Goal: Find specific fact: Find specific fact

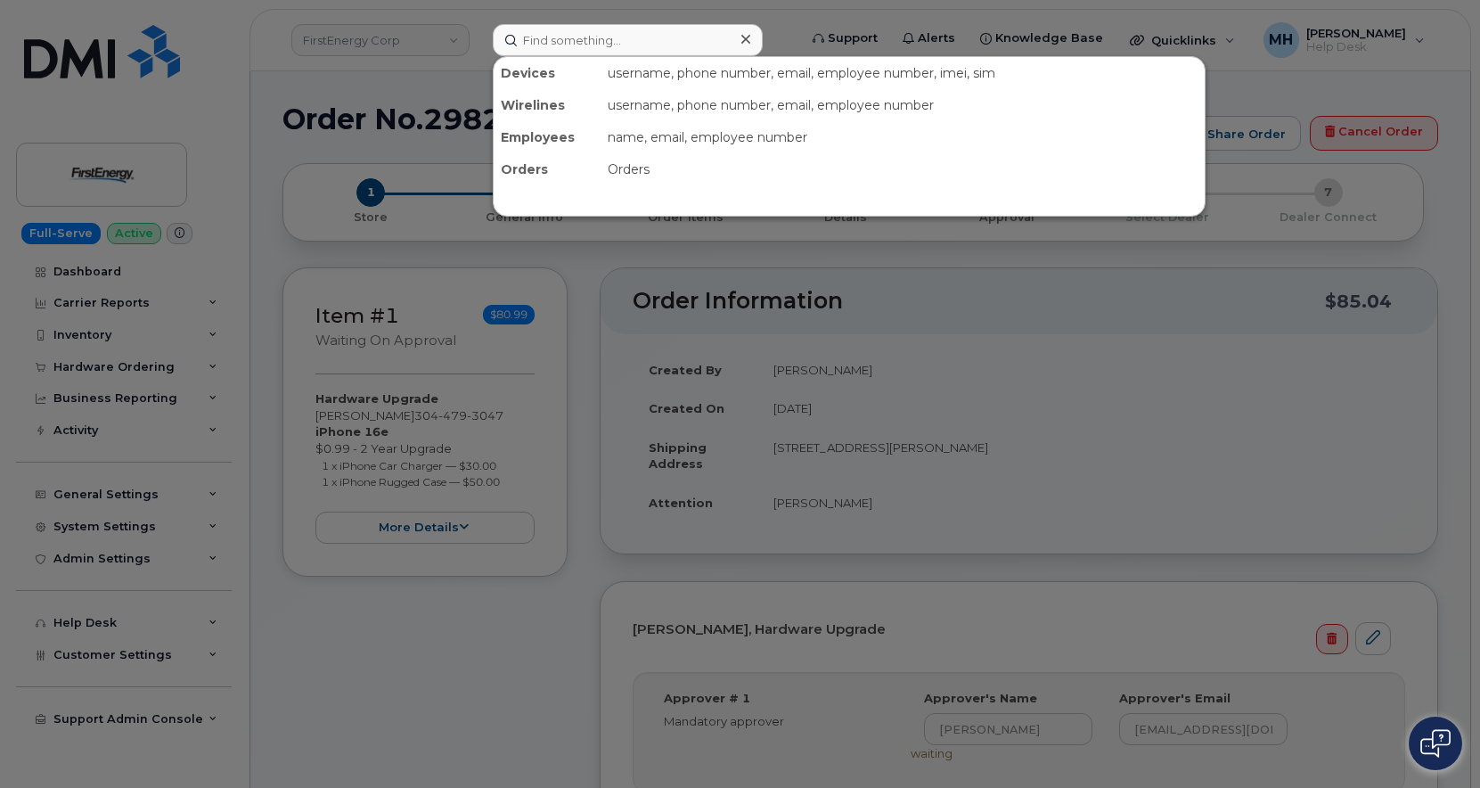
click at [602, 41] on input at bounding box center [628, 40] width 270 height 32
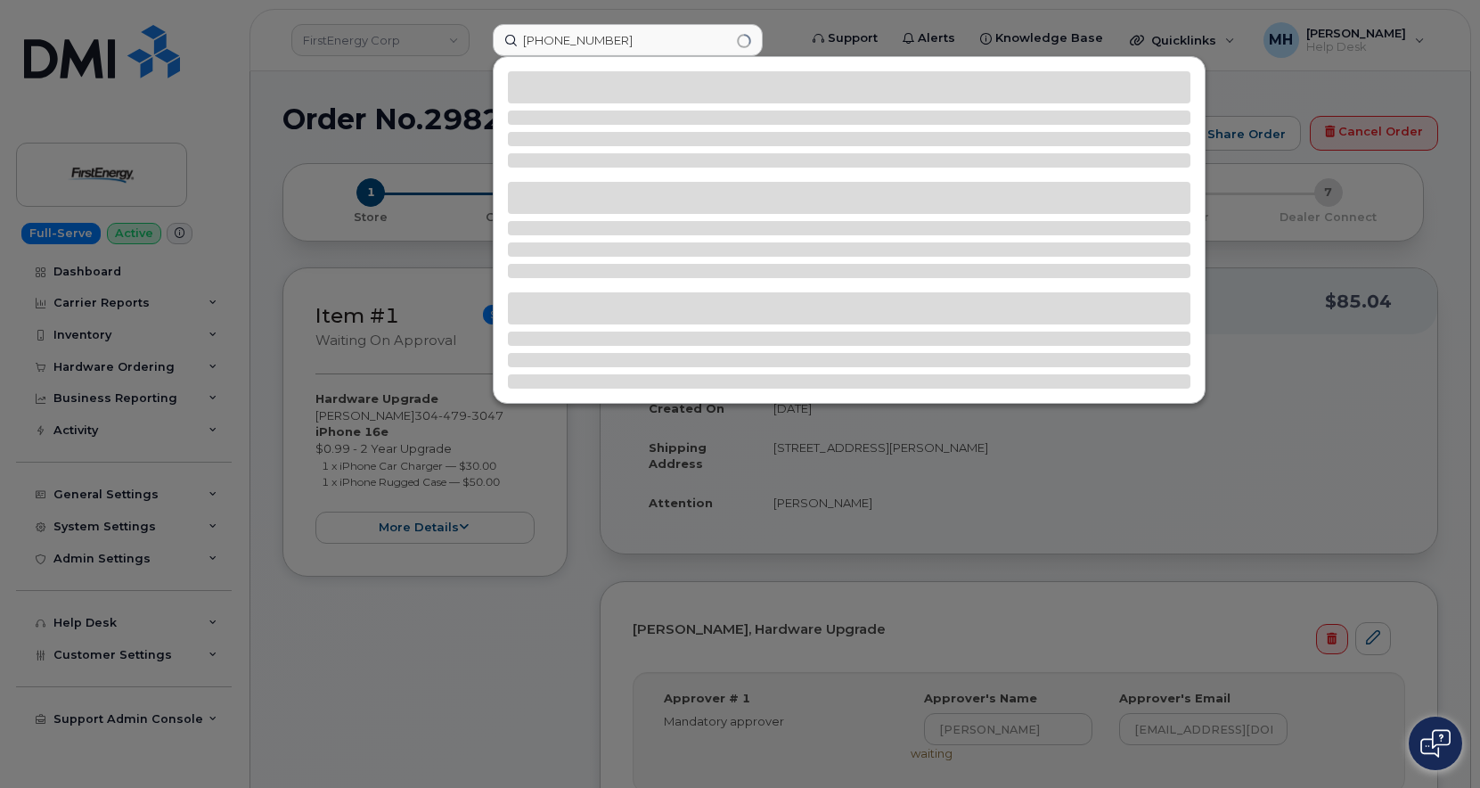
type input "636-589-1565"
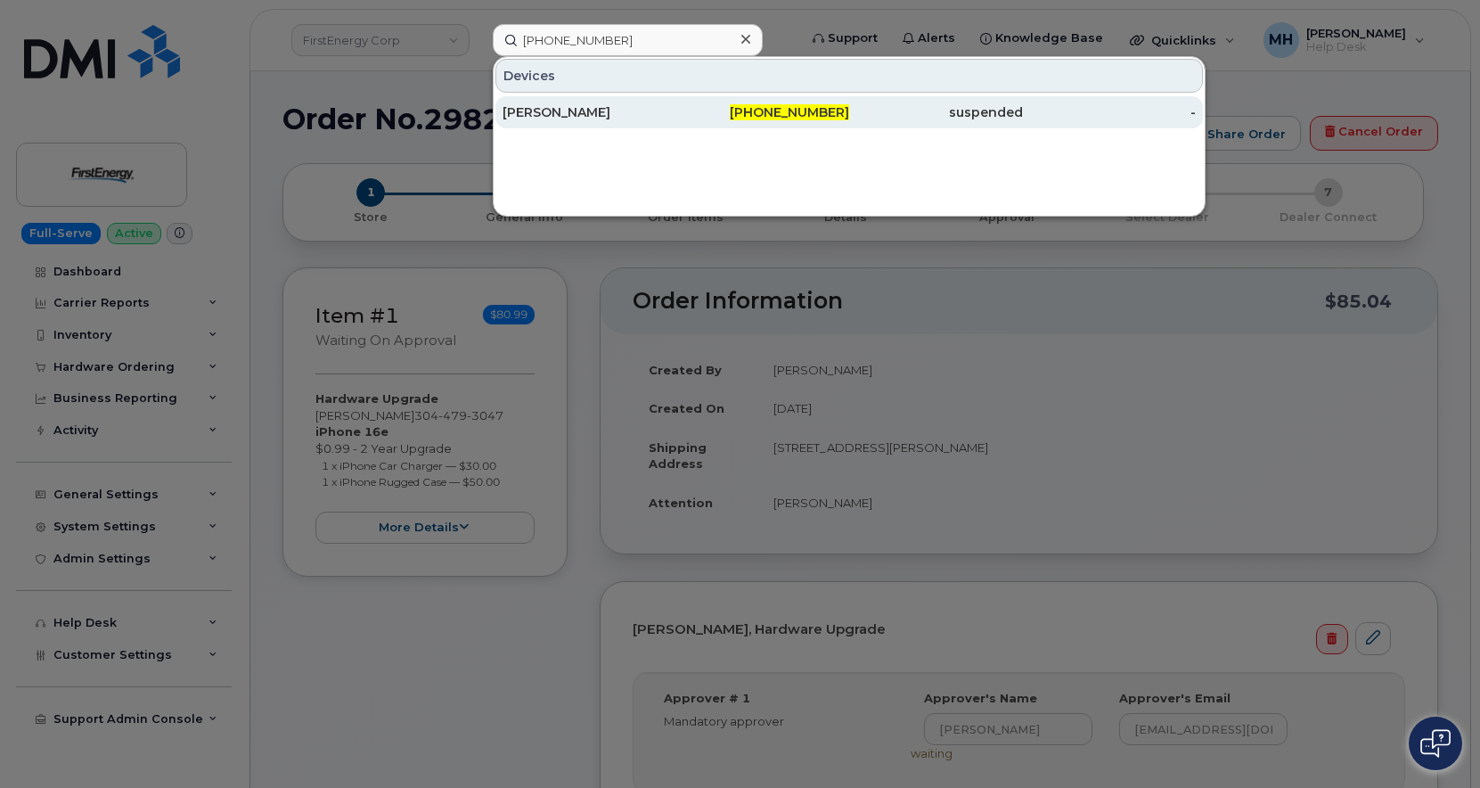
click at [641, 110] on div "[PERSON_NAME]" at bounding box center [590, 112] width 174 height 18
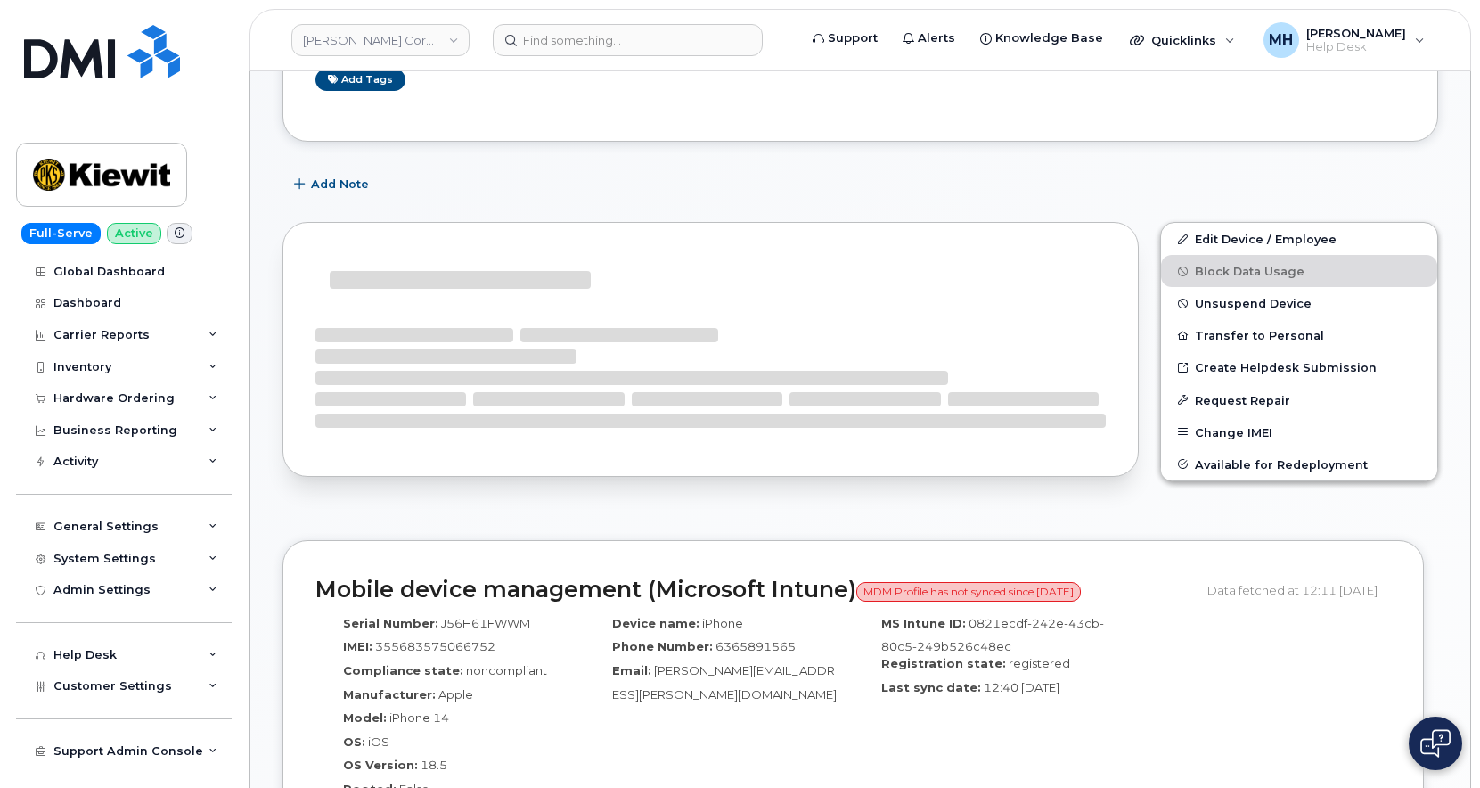
scroll to position [357, 0]
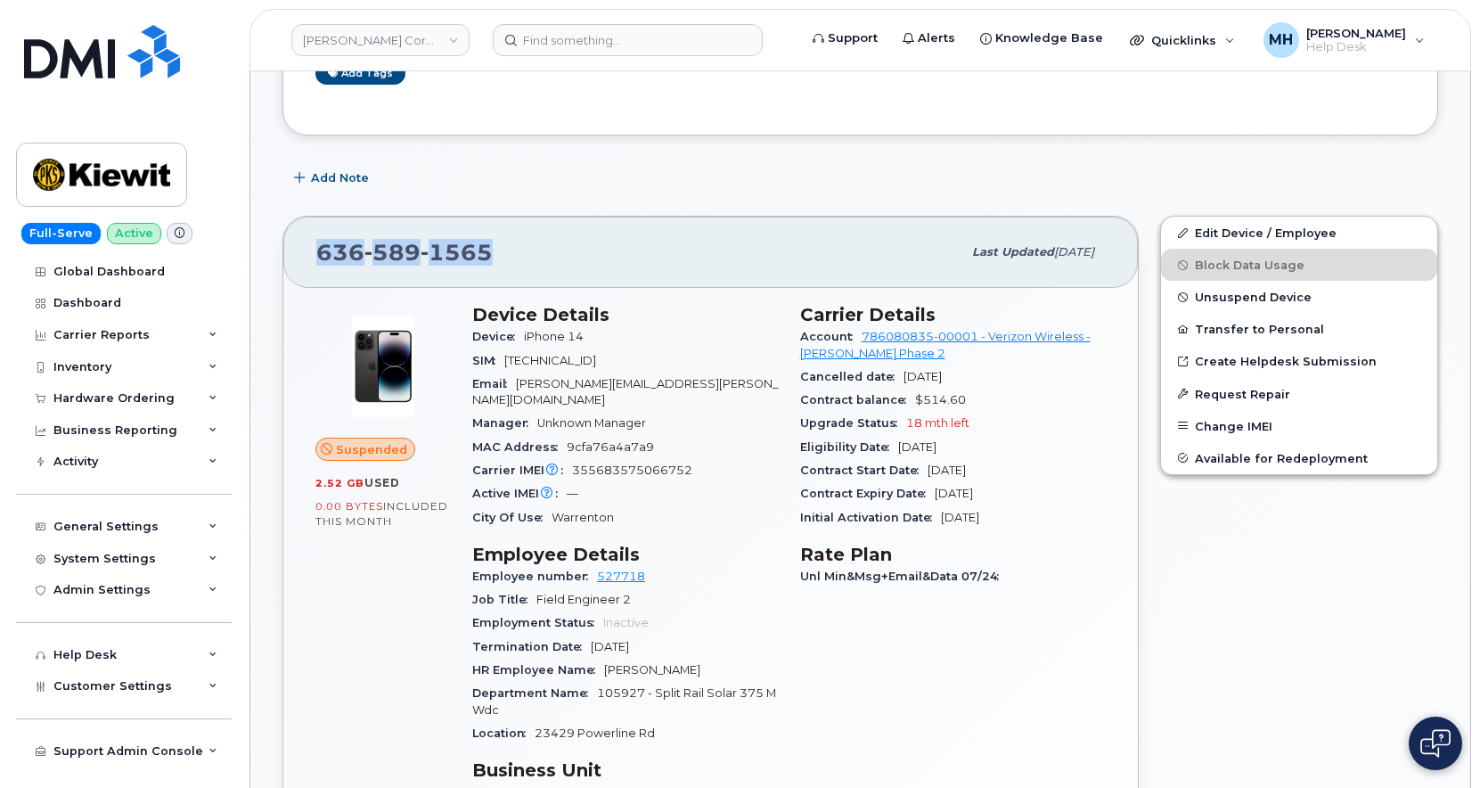
drag, startPoint x: 527, startPoint y: 261, endPoint x: 317, endPoint y: 258, distance: 209.5
click at [317, 258] on div "[PHONE_NUMBER]" at bounding box center [638, 252] width 645 height 37
copy span "[PHONE_NUMBER]"
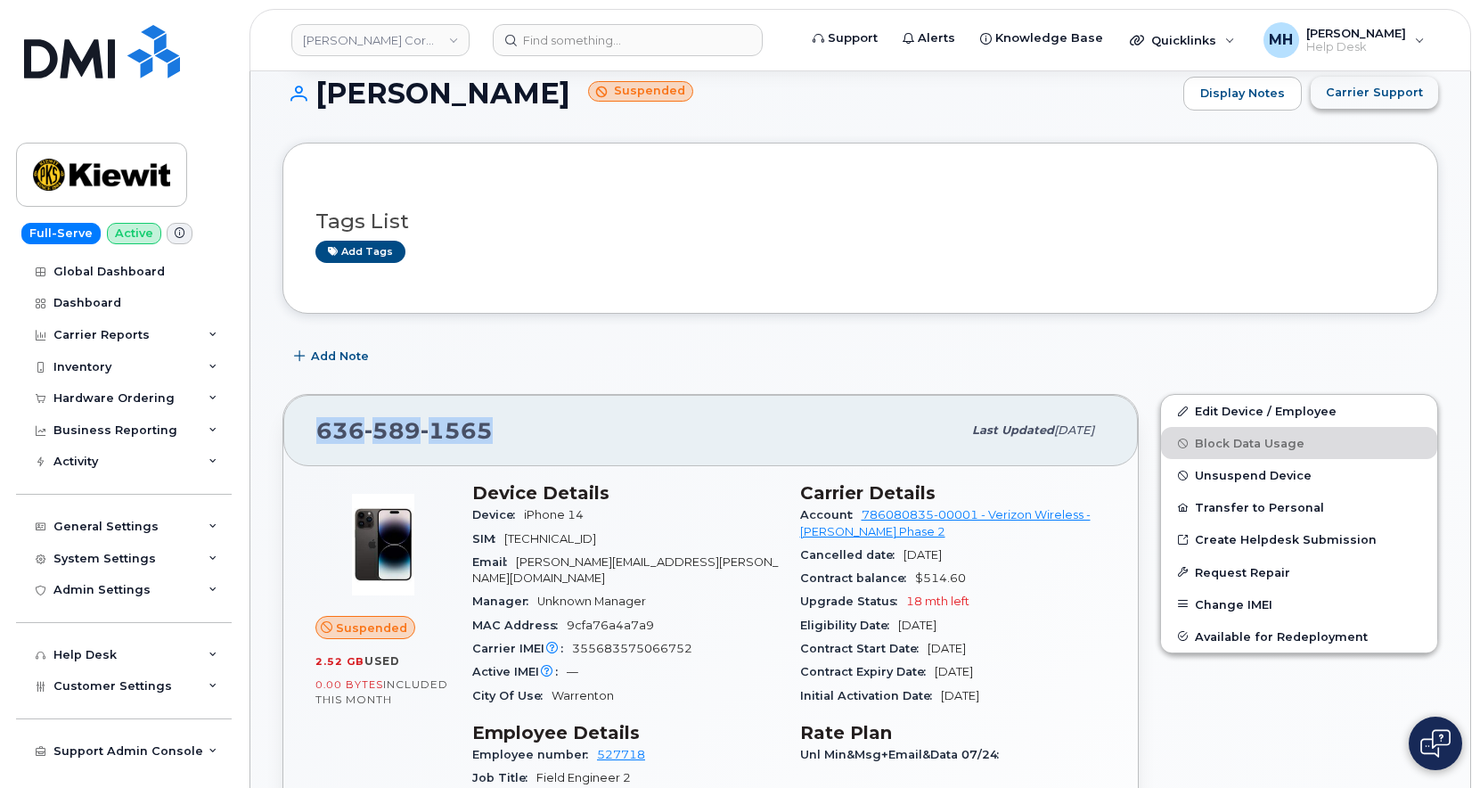
click at [1387, 98] on span "Carrier Support" at bounding box center [1374, 92] width 97 height 17
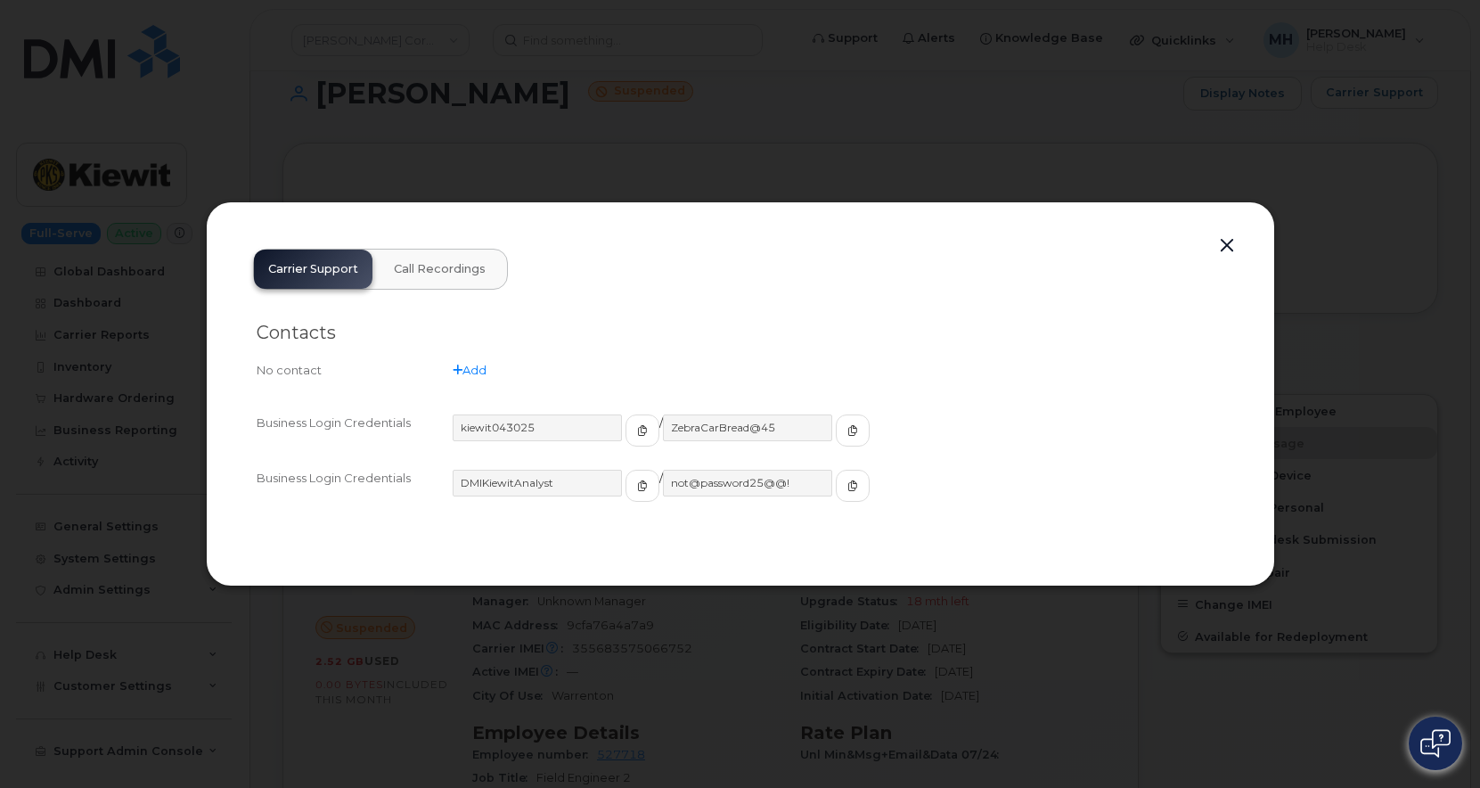
click at [595, 435] on div "kiewit043025" at bounding box center [556, 430] width 207 height 32
click at [626, 431] on button "button" at bounding box center [643, 430] width 34 height 32
click at [836, 428] on button "button" at bounding box center [853, 430] width 34 height 32
click at [1218, 240] on button "button" at bounding box center [1227, 246] width 27 height 25
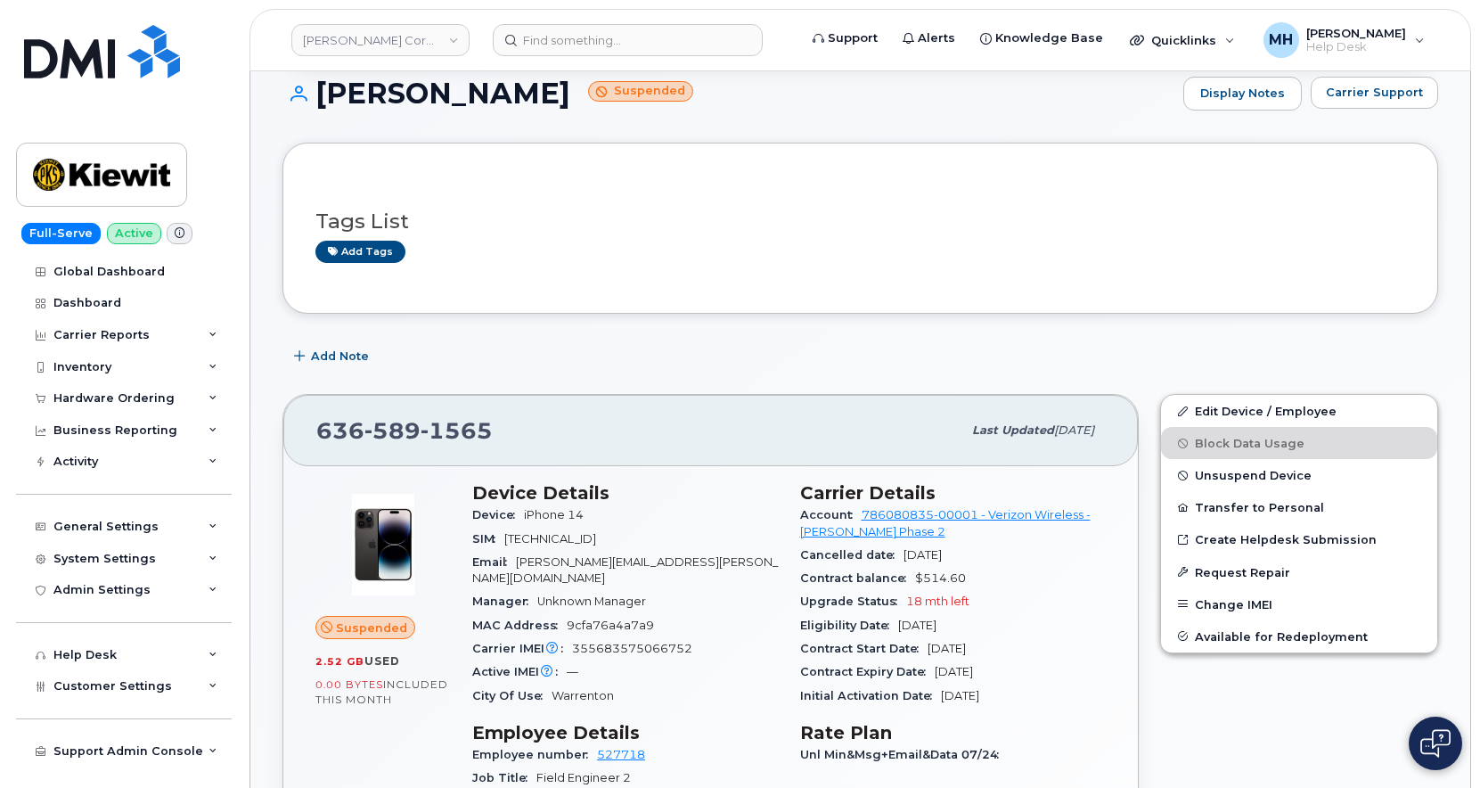
click at [1341, 111] on div "[PERSON_NAME] Suspended Display Notes Carrier Support" at bounding box center [861, 110] width 1156 height 66
click at [1349, 102] on button "Carrier Support" at bounding box center [1374, 93] width 127 height 32
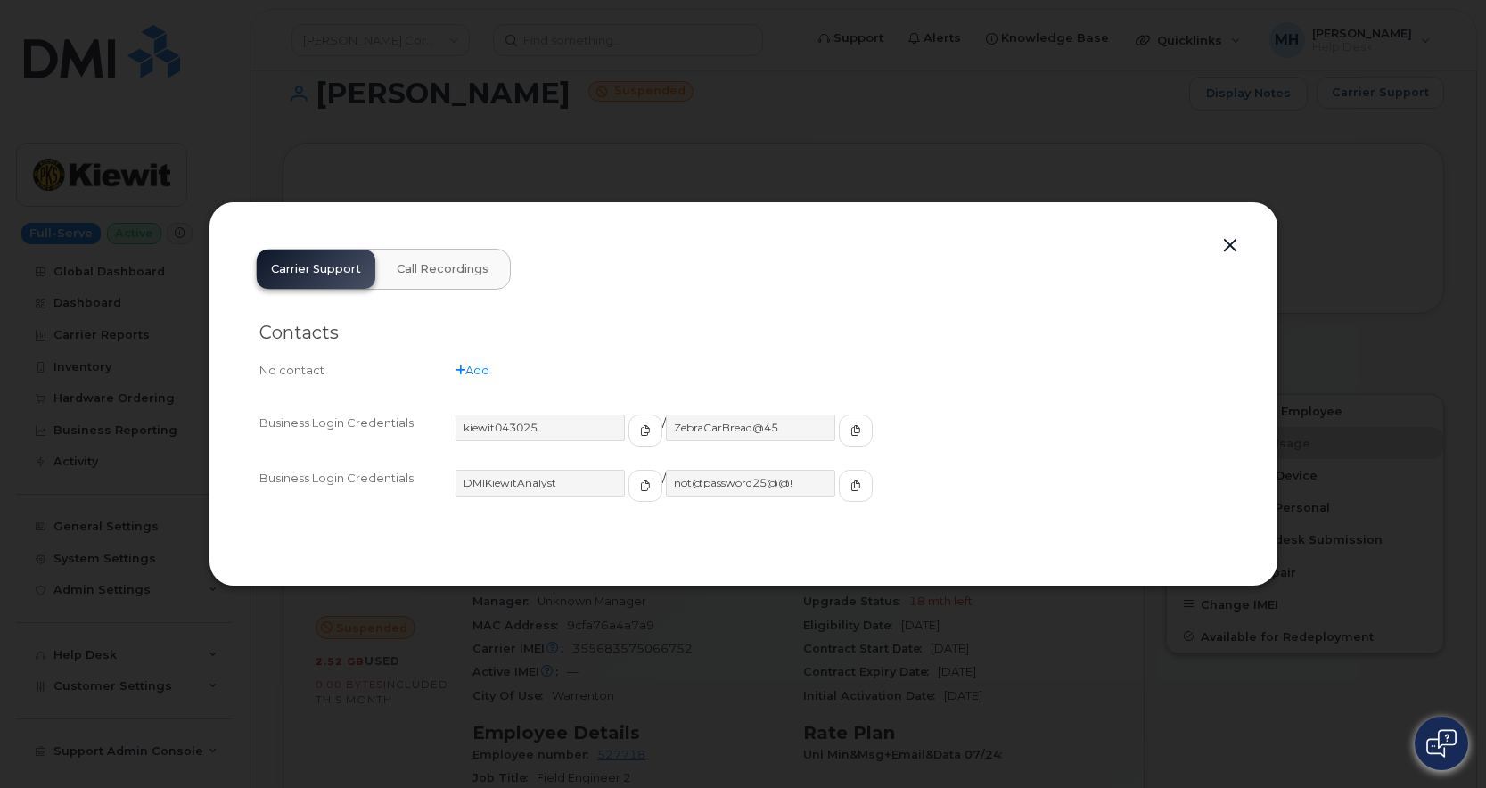
click at [636, 495] on div "DMIKiewitAnalyst / not@password25@@!" at bounding box center [841, 494] width 772 height 48
click at [628, 490] on button "button" at bounding box center [645, 486] width 34 height 32
click at [839, 489] on button "button" at bounding box center [856, 486] width 34 height 32
click at [1227, 251] on button "button" at bounding box center [1230, 246] width 27 height 25
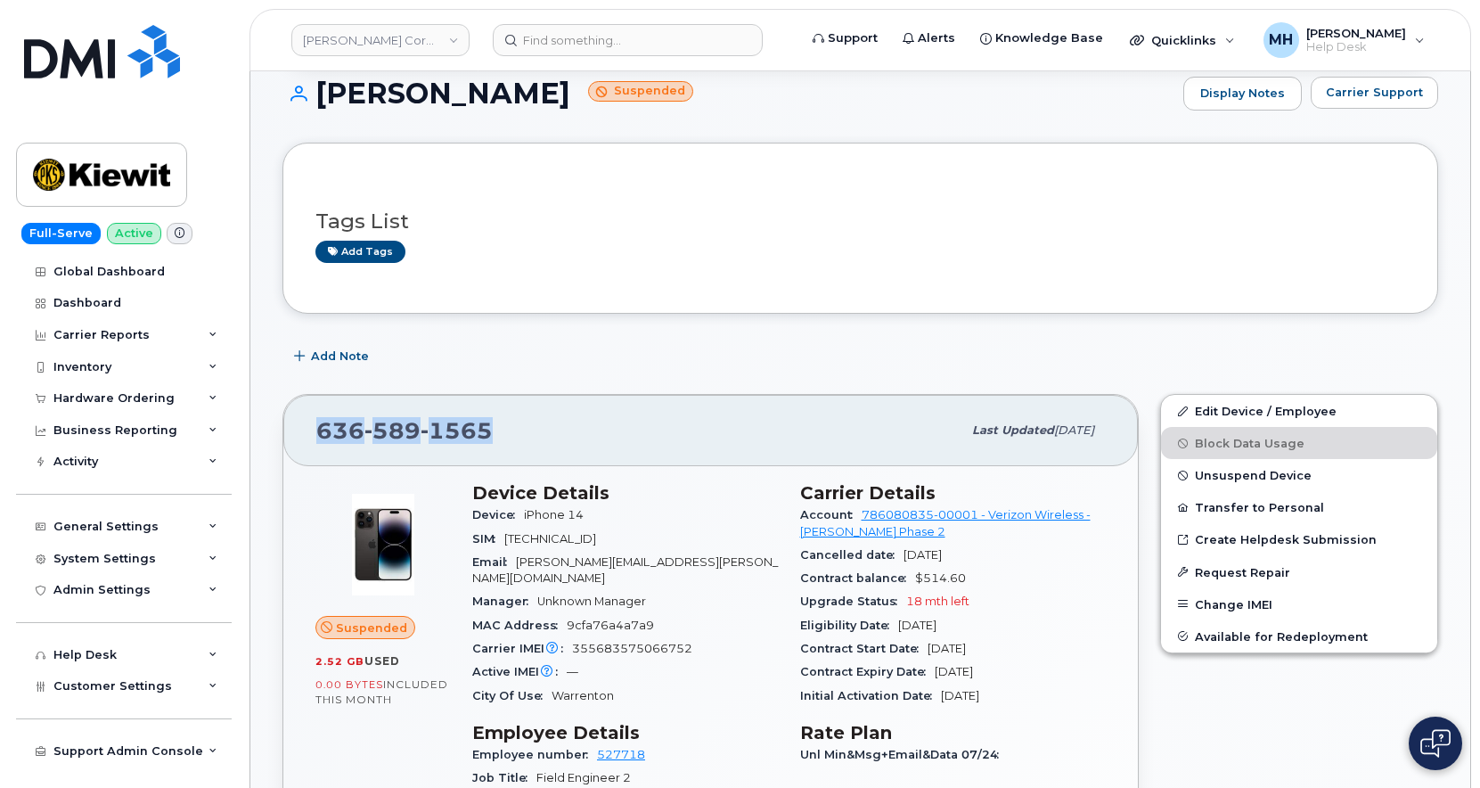
drag, startPoint x: 542, startPoint y: 419, endPoint x: 322, endPoint y: 431, distance: 220.5
click at [322, 431] on div "[PHONE_NUMBER]" at bounding box center [638, 430] width 645 height 37
copy span "[PHONE_NUMBER]"
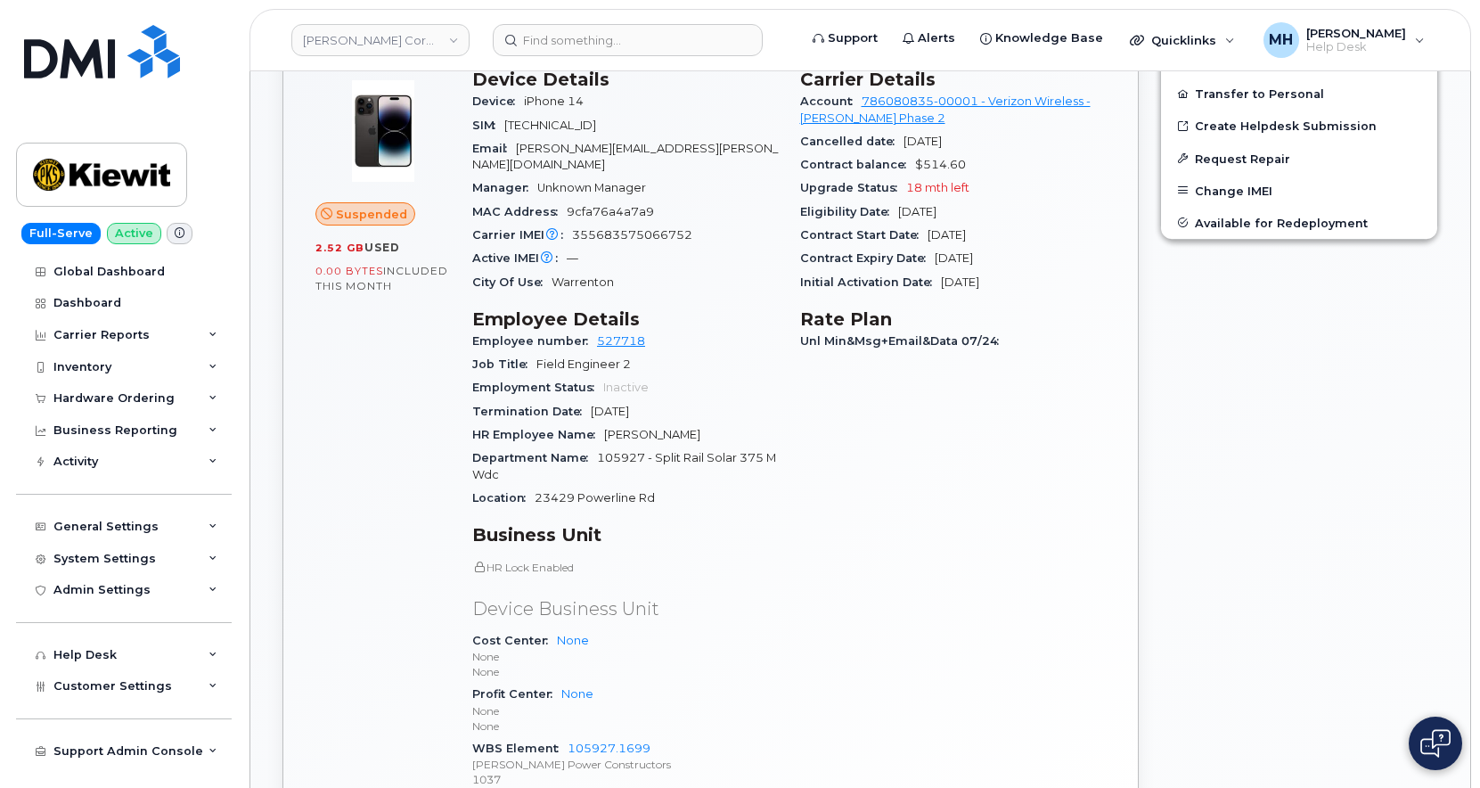
scroll to position [624, 0]
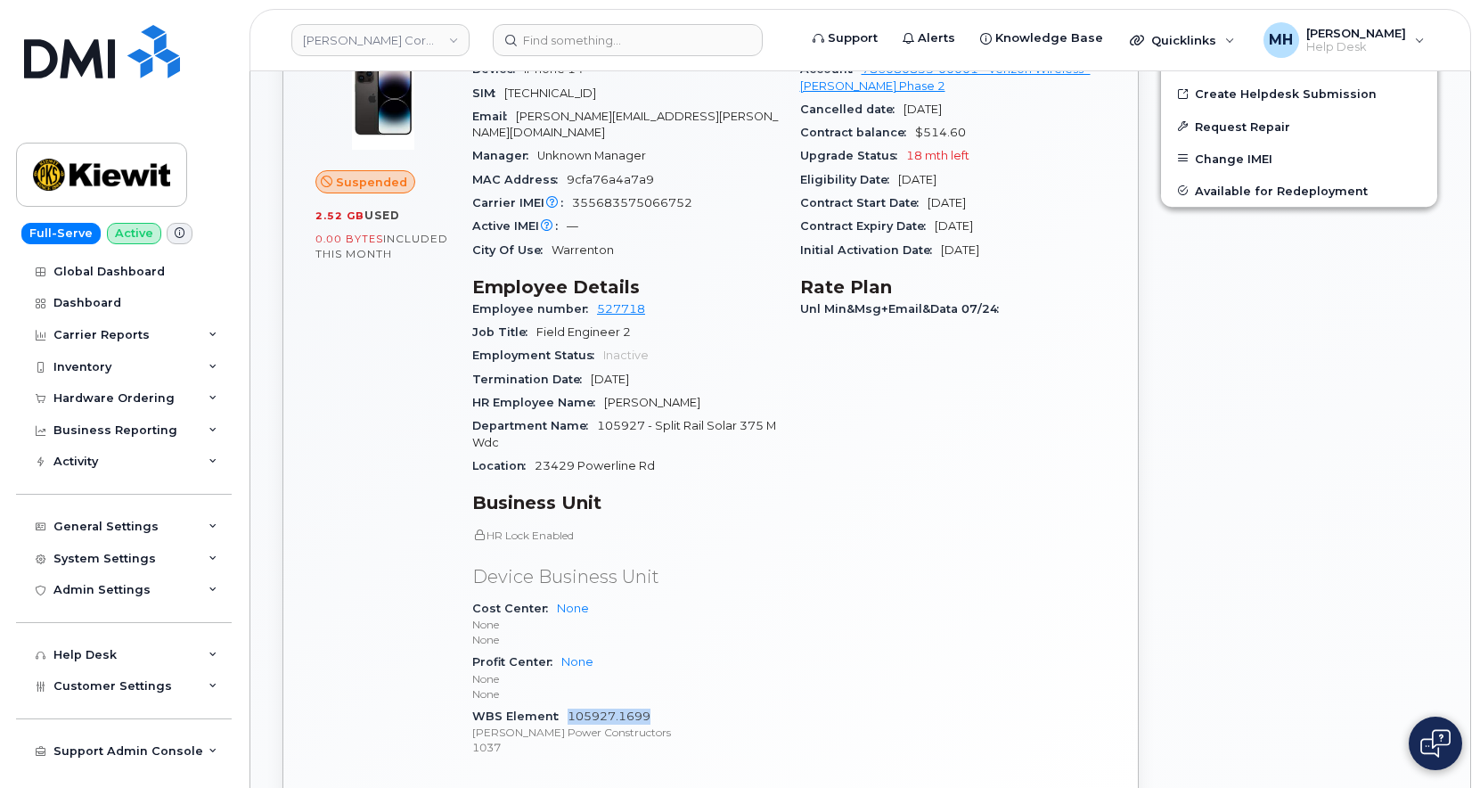
drag, startPoint x: 670, startPoint y: 701, endPoint x: 567, endPoint y: 701, distance: 103.4
click at [567, 705] on div "WBS Element 105927.1699 [PERSON_NAME] Power Constructors 1037" at bounding box center [625, 732] width 307 height 54
copy link "105927.1699"
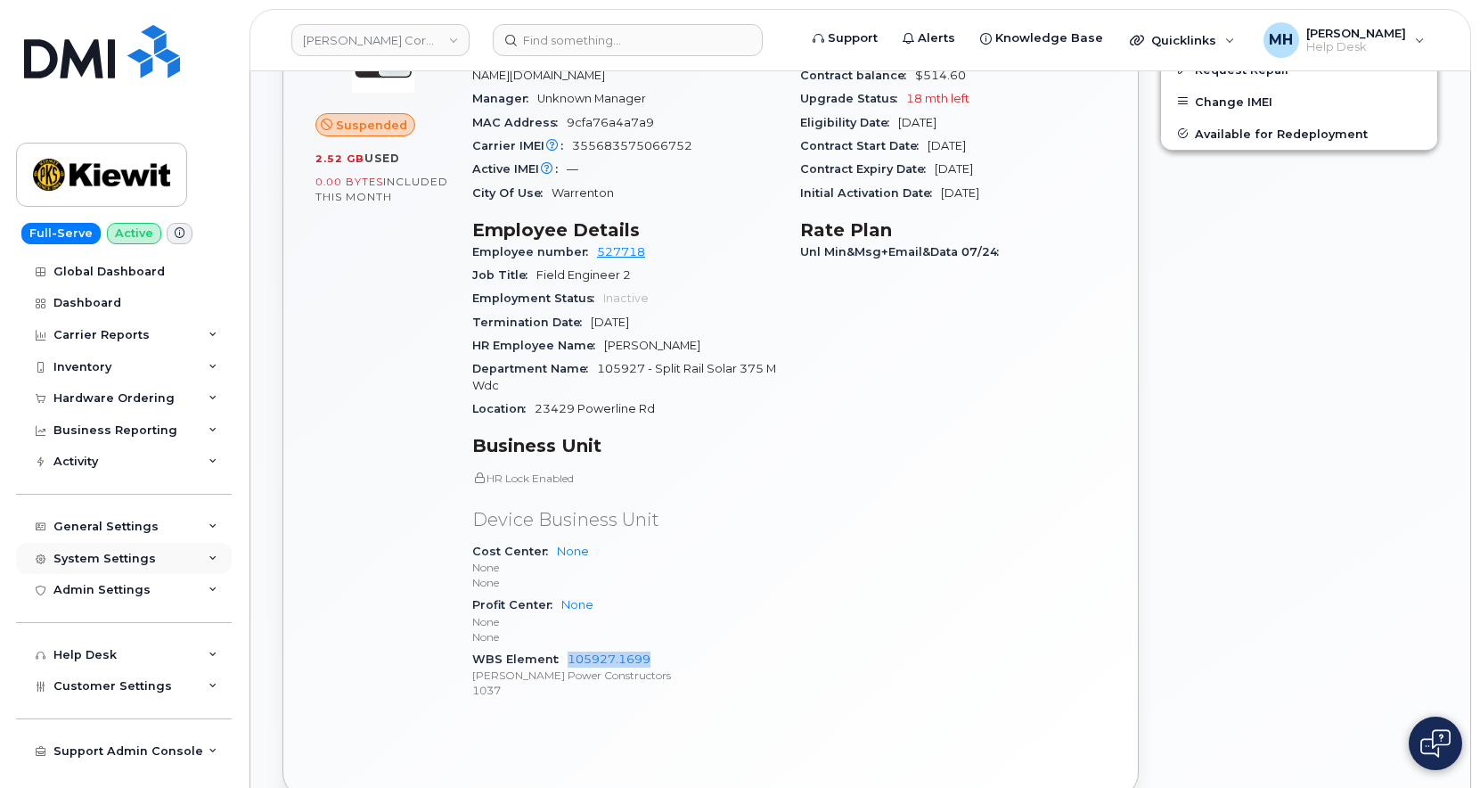
scroll to position [713, 0]
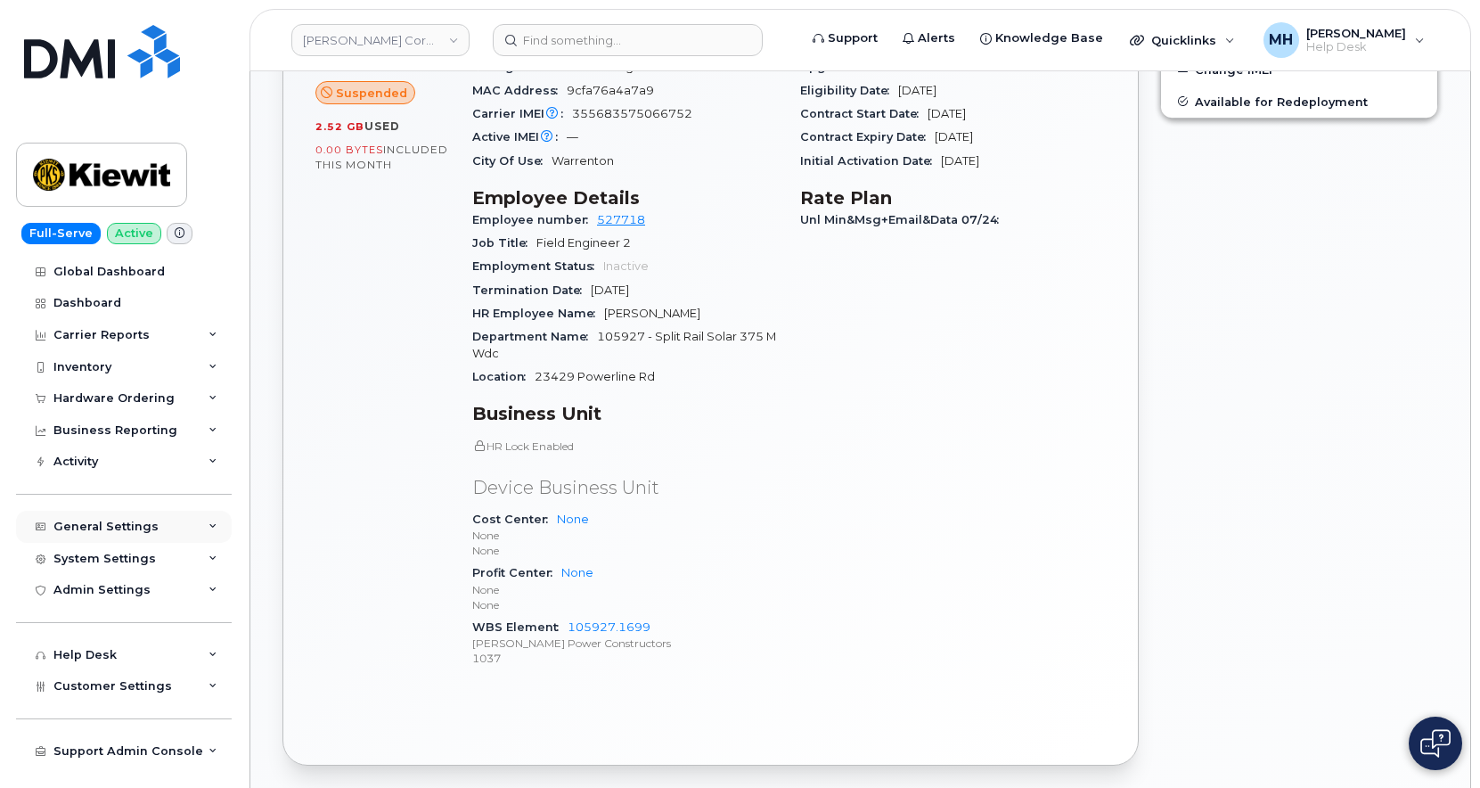
click at [154, 537] on div "General Settings" at bounding box center [124, 527] width 216 height 32
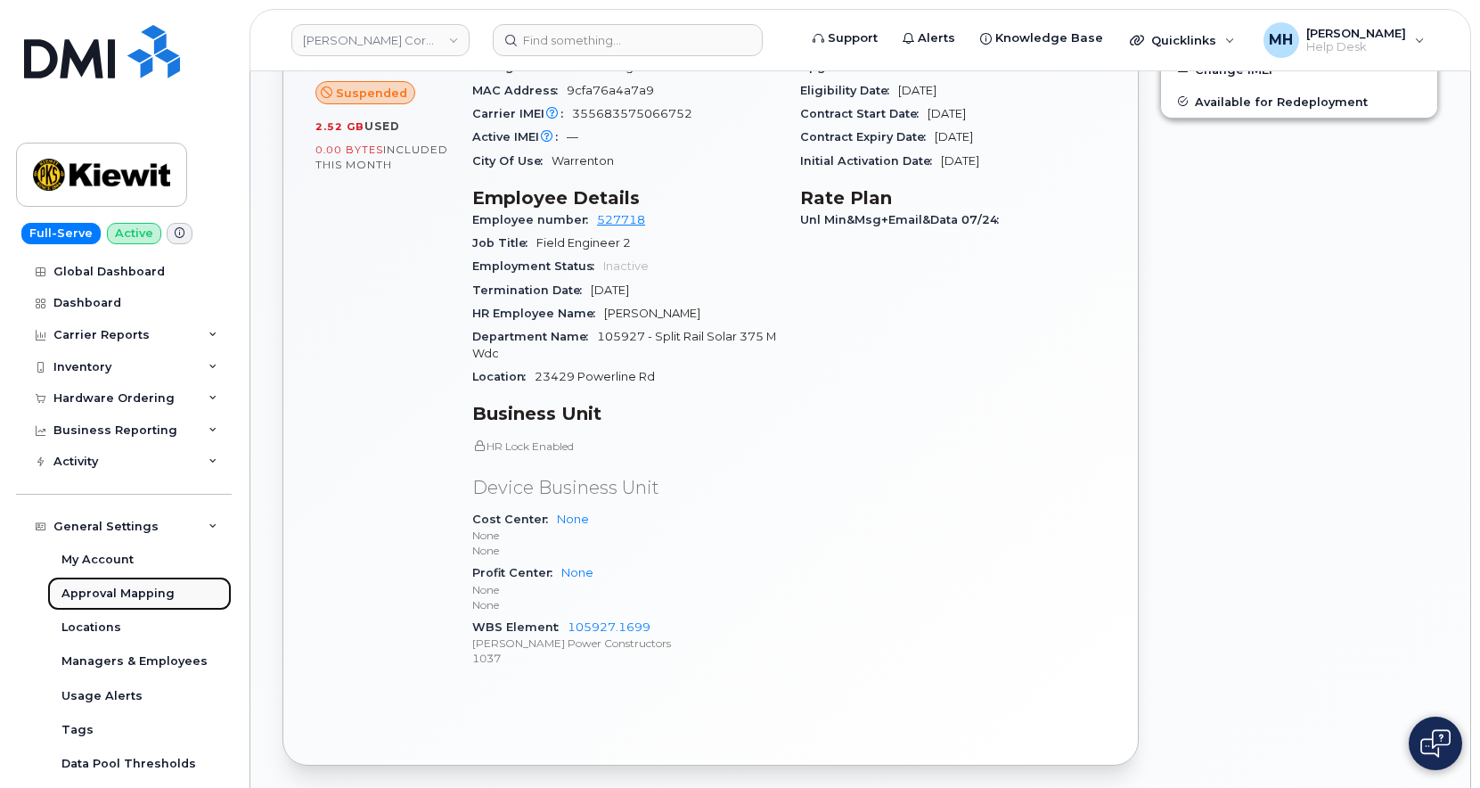
click at [163, 602] on div "Approval Mapping" at bounding box center [118, 594] width 113 height 16
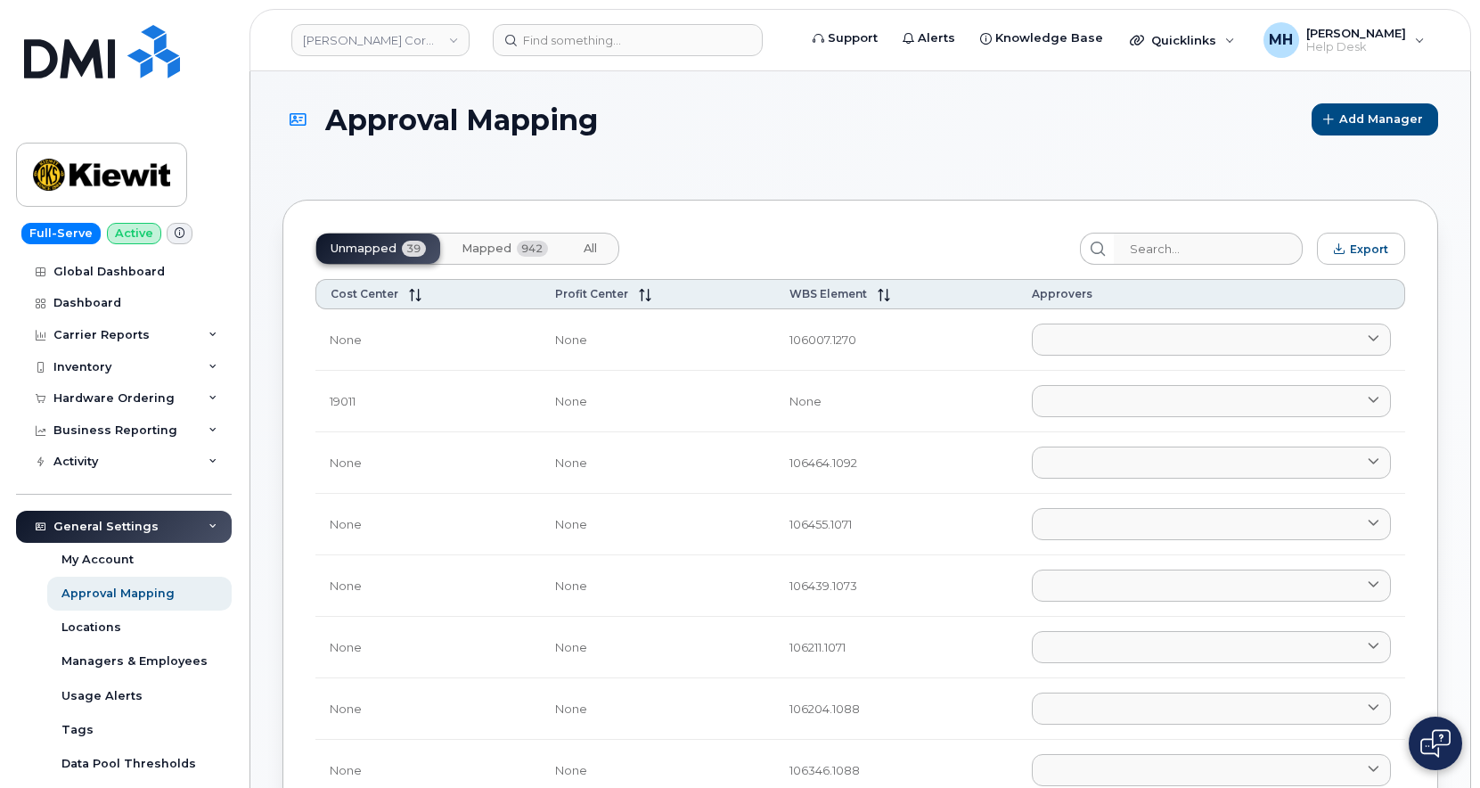
click at [519, 250] on span "942" at bounding box center [532, 249] width 31 height 16
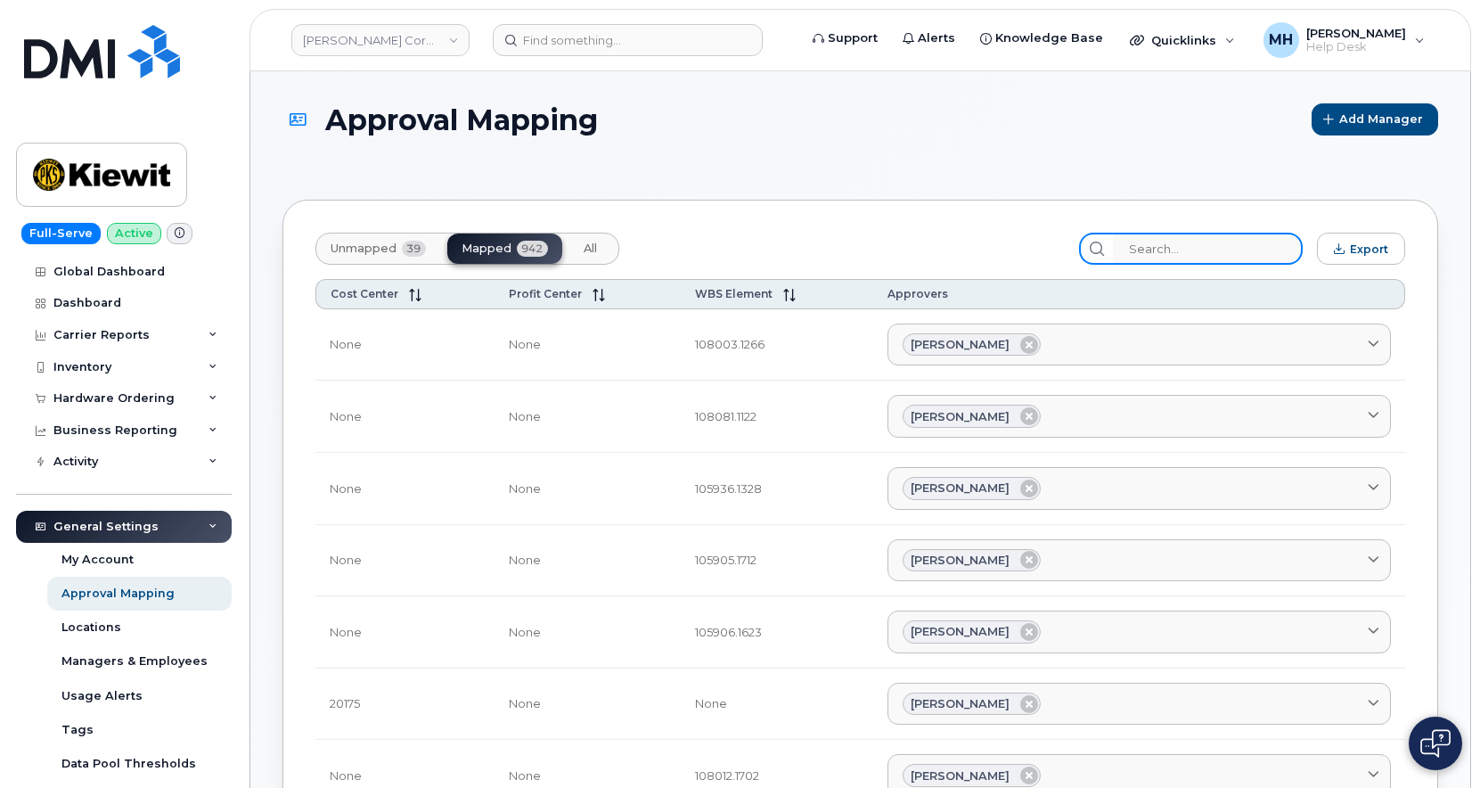
click at [1252, 250] on input "search" at bounding box center [1208, 249] width 190 height 32
paste input "105927.1699"
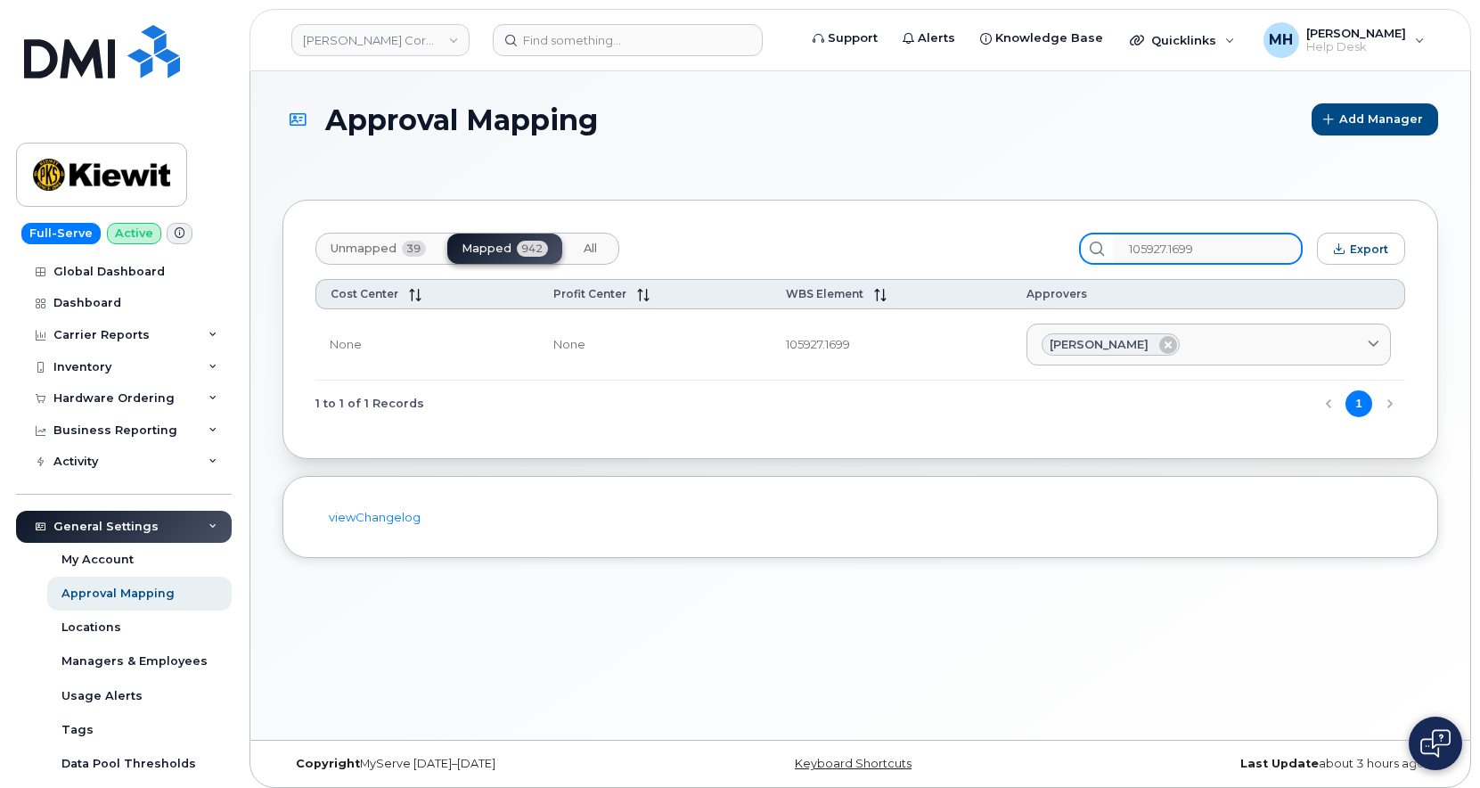
type input "105927.1699"
